Goal: Task Accomplishment & Management: Use online tool/utility

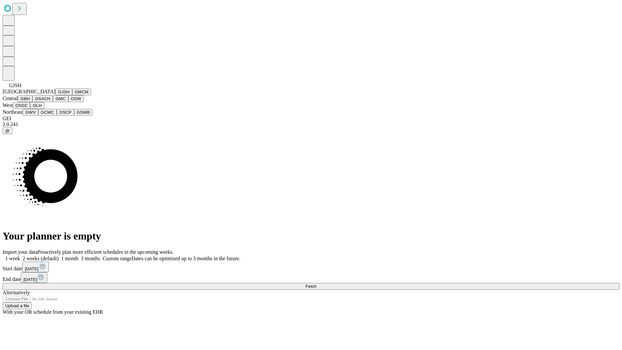
click at [55, 95] on button "GJSH" at bounding box center [63, 92] width 17 height 7
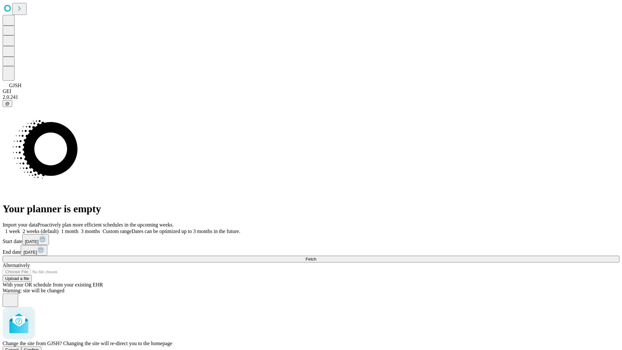
click at [39, 348] on span "Confirm" at bounding box center [31, 350] width 15 height 5
click at [59, 229] on label "2 weeks (default)" at bounding box center [39, 232] width 39 height 6
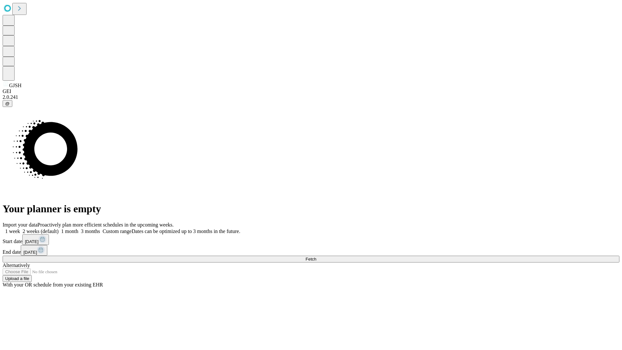
click at [316, 257] on span "Fetch" at bounding box center [311, 259] width 11 height 5
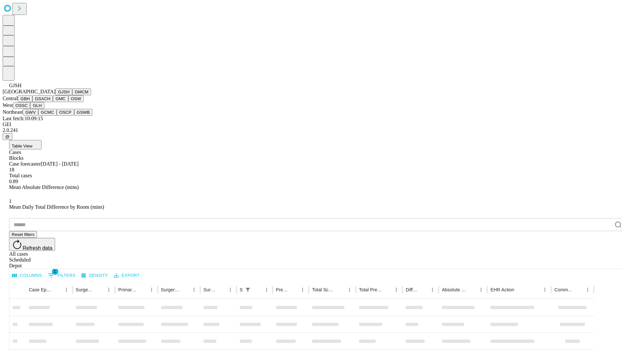
click at [72, 95] on button "GMCM" at bounding box center [81, 92] width 19 height 7
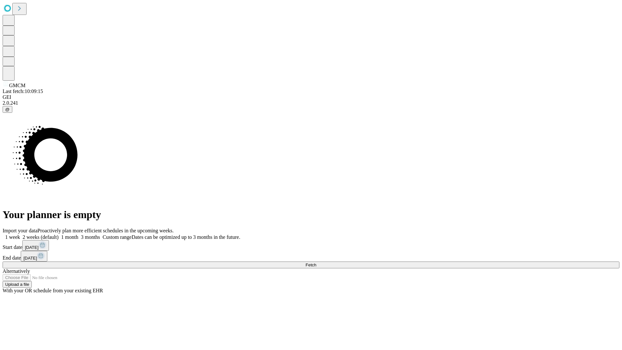
click at [59, 234] on label "2 weeks (default)" at bounding box center [39, 237] width 39 height 6
click at [316, 263] on span "Fetch" at bounding box center [311, 265] width 11 height 5
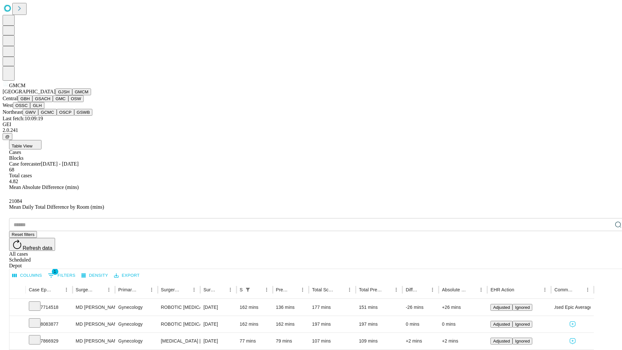
click at [32, 102] on button "GBH" at bounding box center [25, 98] width 15 height 7
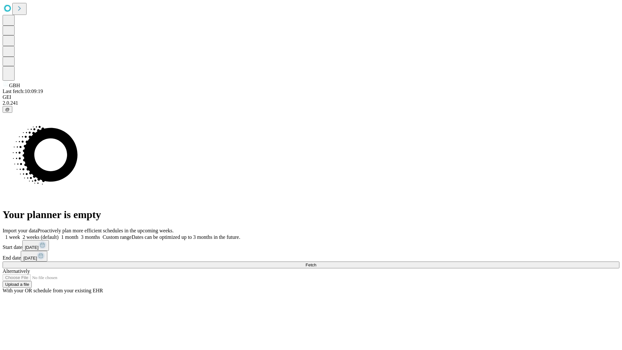
click at [59, 234] on label "2 weeks (default)" at bounding box center [39, 237] width 39 height 6
click at [316, 263] on span "Fetch" at bounding box center [311, 265] width 11 height 5
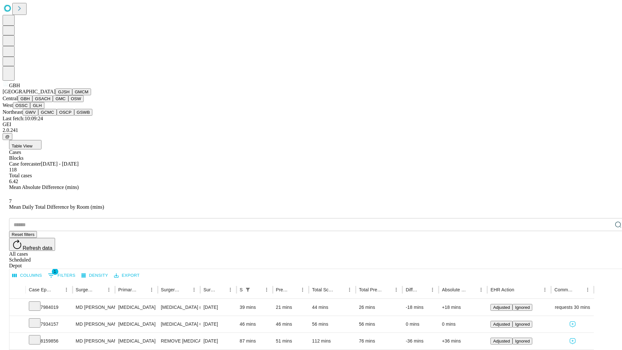
click at [50, 102] on button "GSACH" at bounding box center [42, 98] width 20 height 7
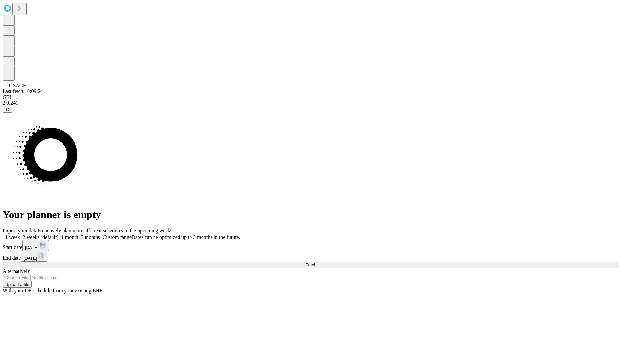
click at [316, 263] on span "Fetch" at bounding box center [311, 265] width 11 height 5
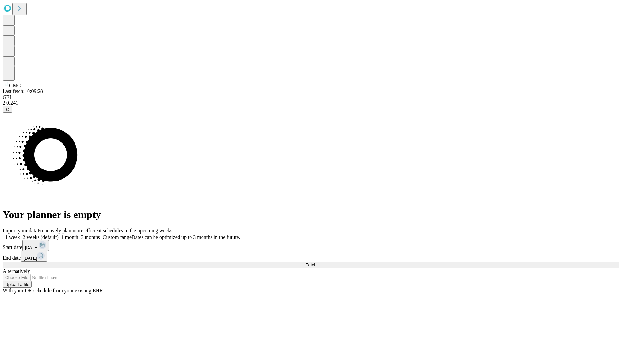
click at [59, 234] on label "2 weeks (default)" at bounding box center [39, 237] width 39 height 6
click at [316, 263] on span "Fetch" at bounding box center [311, 265] width 11 height 5
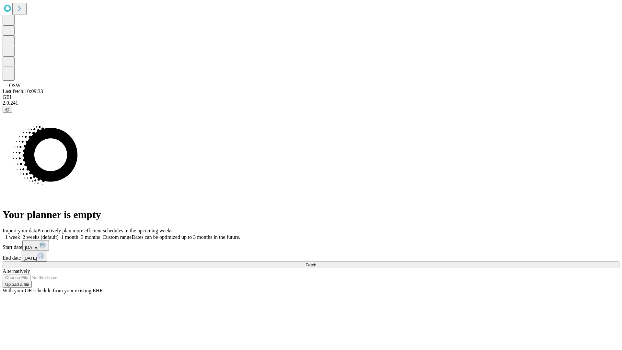
click at [316, 263] on span "Fetch" at bounding box center [311, 265] width 11 height 5
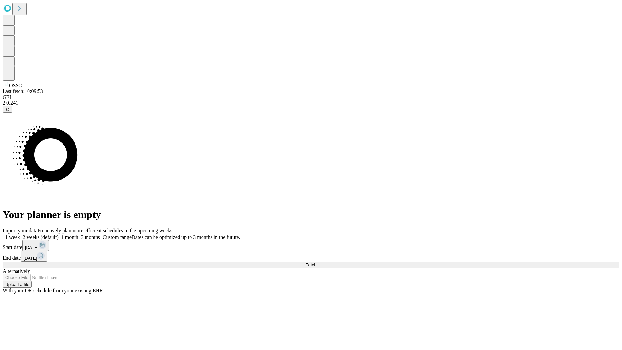
click at [59, 234] on label "2 weeks (default)" at bounding box center [39, 237] width 39 height 6
click at [316, 263] on span "Fetch" at bounding box center [311, 265] width 11 height 5
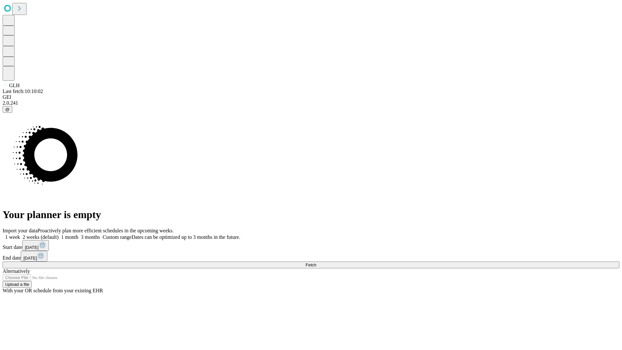
click at [316, 263] on span "Fetch" at bounding box center [311, 265] width 11 height 5
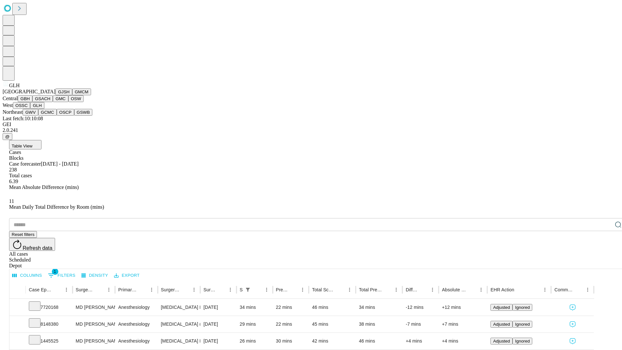
click at [38, 116] on button "GWV" at bounding box center [31, 112] width 16 height 7
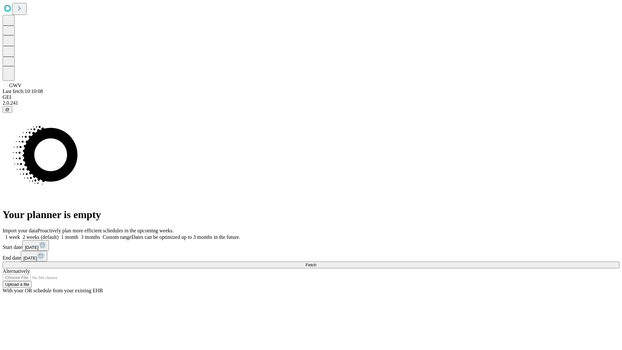
click at [59, 234] on label "2 weeks (default)" at bounding box center [39, 237] width 39 height 6
click at [316, 263] on span "Fetch" at bounding box center [311, 265] width 11 height 5
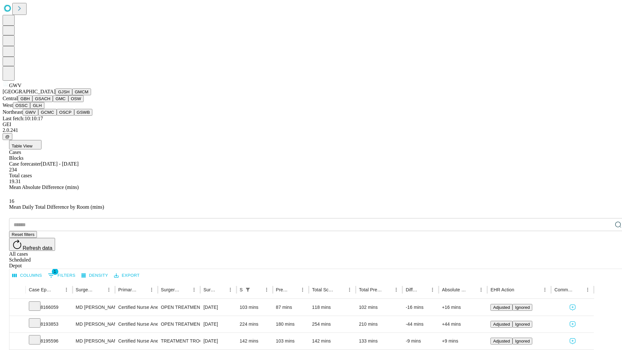
click at [50, 116] on button "GCMC" at bounding box center [47, 112] width 18 height 7
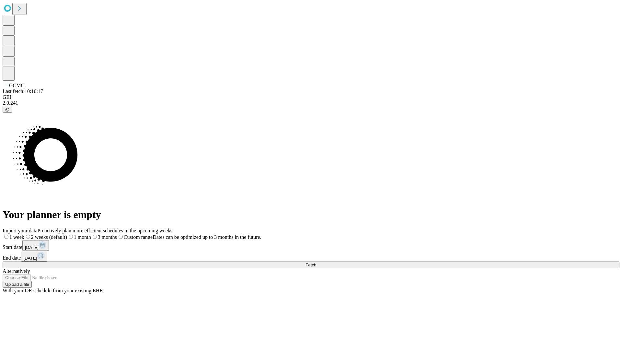
click at [67, 234] on label "2 weeks (default)" at bounding box center [45, 237] width 43 height 6
click at [316, 263] on span "Fetch" at bounding box center [311, 265] width 11 height 5
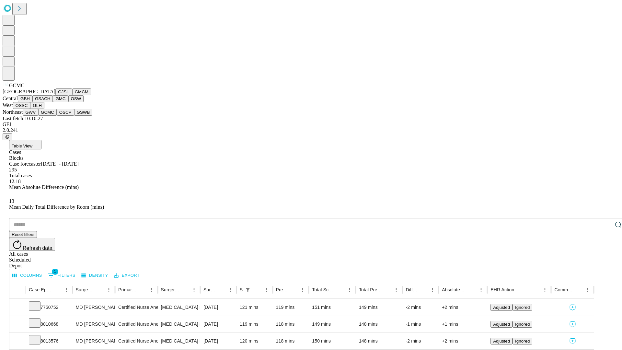
click at [57, 116] on button "OSCP" at bounding box center [66, 112] width 18 height 7
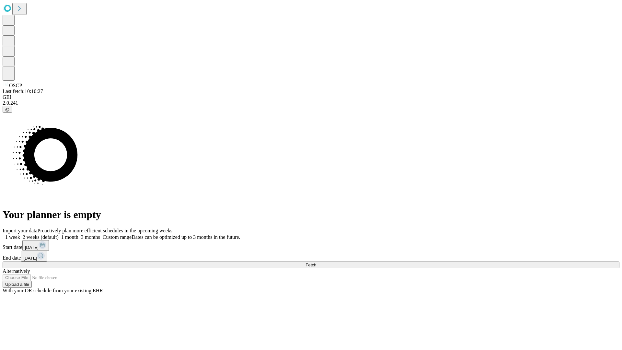
click at [59, 234] on label "2 weeks (default)" at bounding box center [39, 237] width 39 height 6
click at [316, 263] on span "Fetch" at bounding box center [311, 265] width 11 height 5
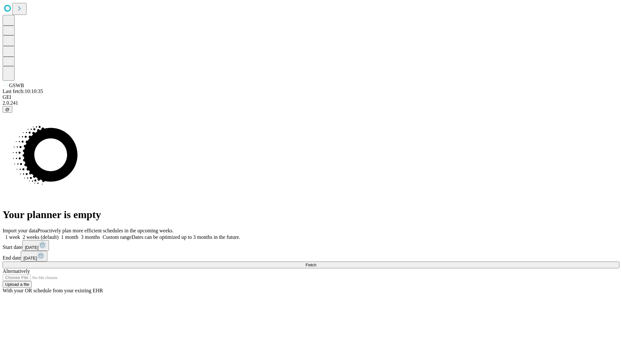
click at [59, 234] on label "2 weeks (default)" at bounding box center [39, 237] width 39 height 6
click at [316, 263] on span "Fetch" at bounding box center [311, 265] width 11 height 5
